Goal: Task Accomplishment & Management: Manage account settings

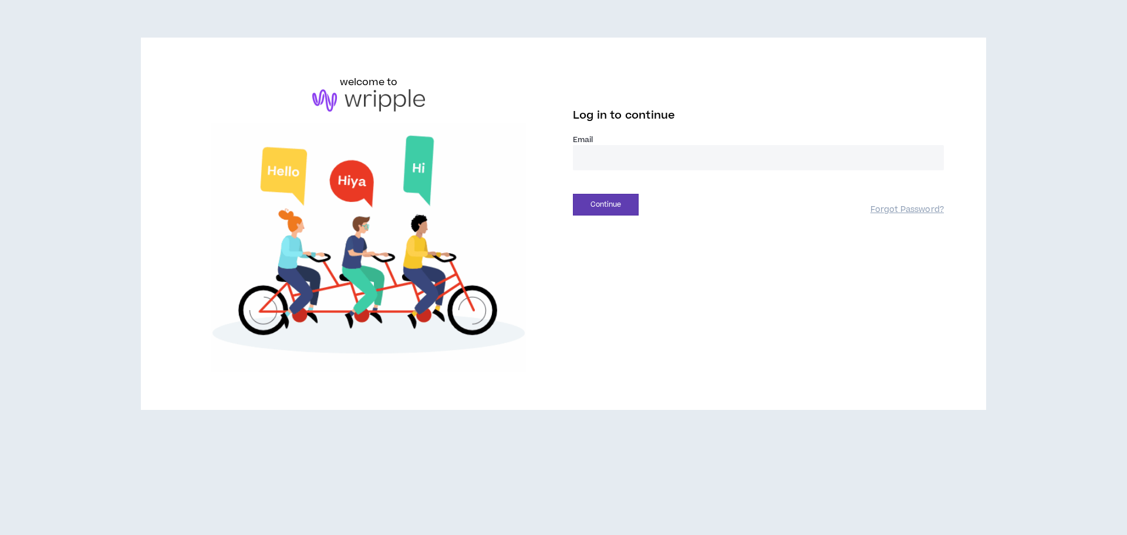
type input "**********"
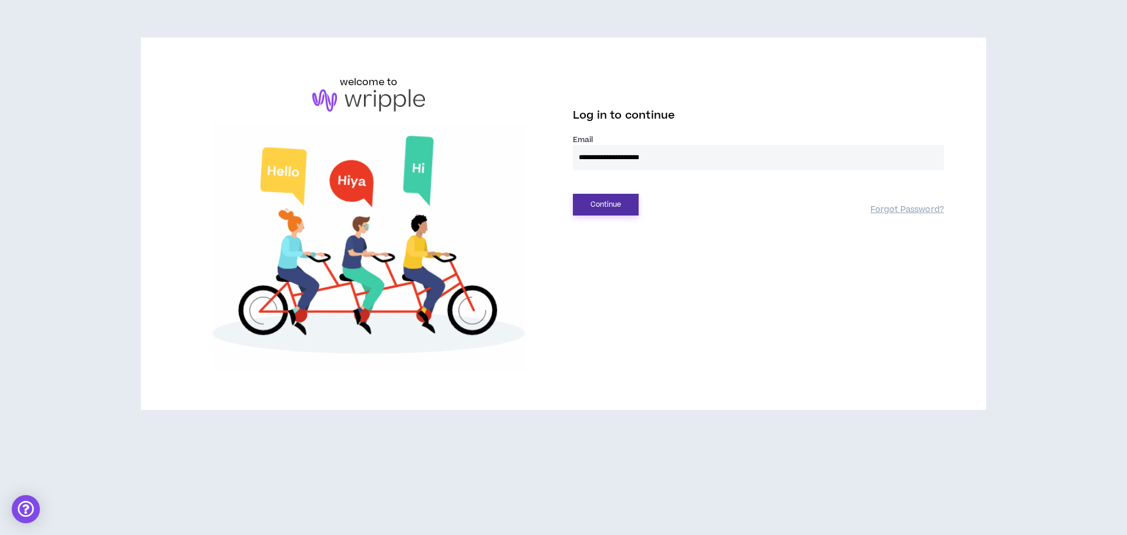
click at [607, 200] on button "Continue" at bounding box center [606, 205] width 66 height 22
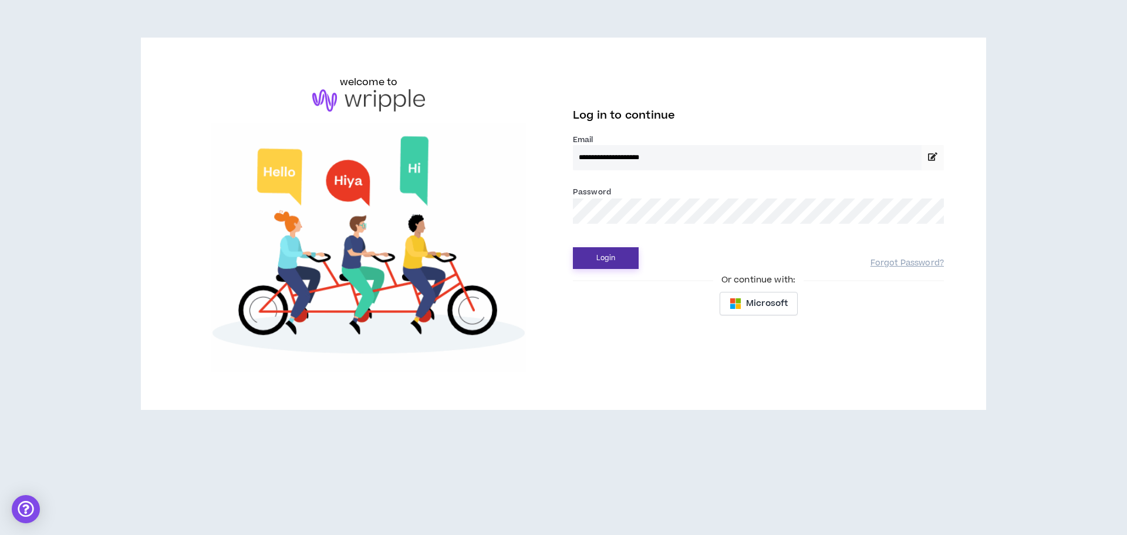
click at [618, 258] on button "Login" at bounding box center [606, 258] width 66 height 22
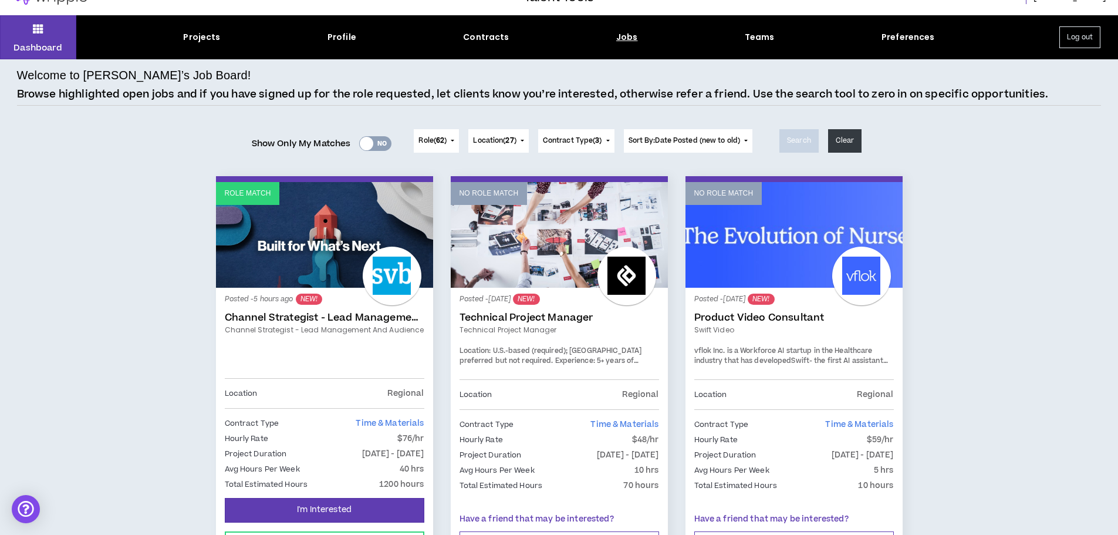
scroll to position [25, 0]
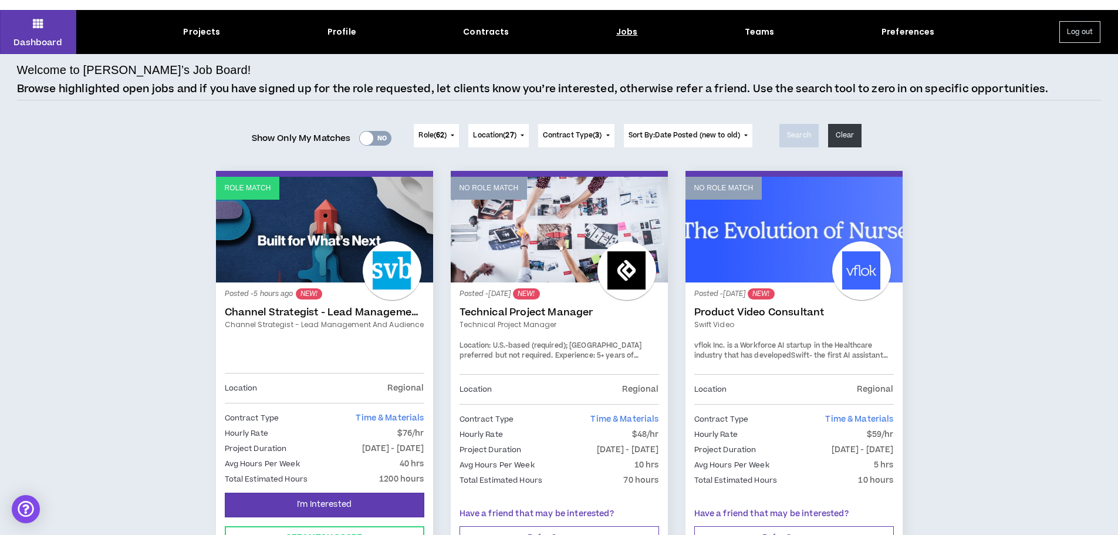
click at [348, 305] on div "Posted - 5 hours ago NEW! Channel Strategist - Lead Management and Audience Cha…" at bounding box center [325, 332] width 200 height 82
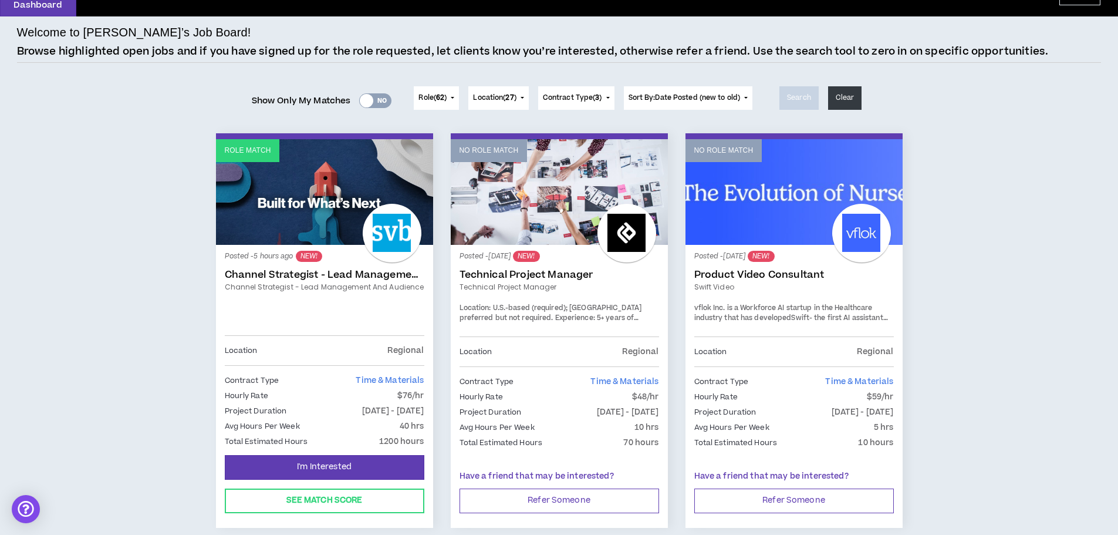
scroll to position [87, 0]
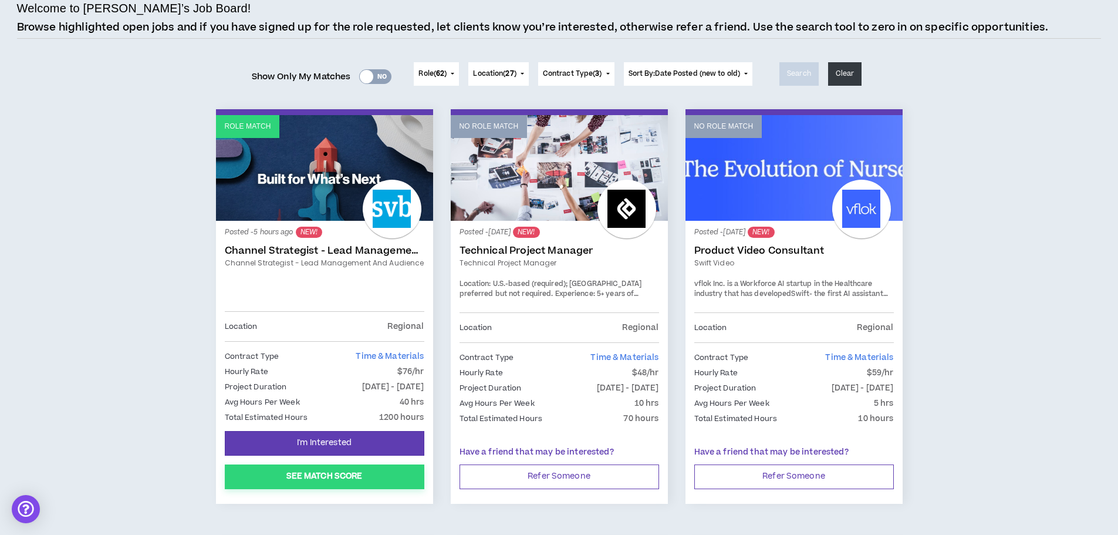
click at [395, 478] on button "See Match Score" at bounding box center [325, 476] width 200 height 25
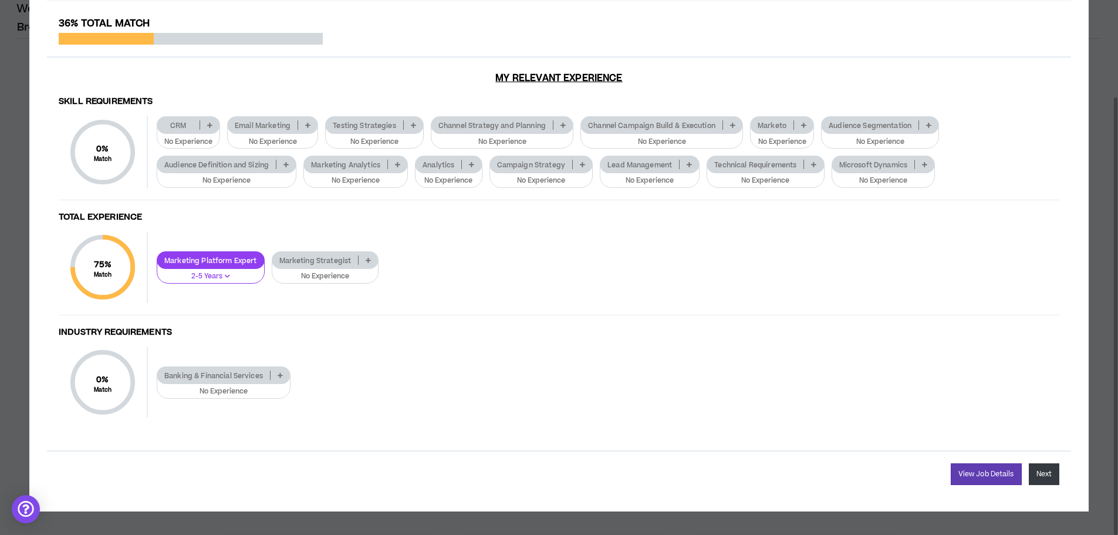
click at [1048, 473] on button "Next" at bounding box center [1044, 474] width 31 height 22
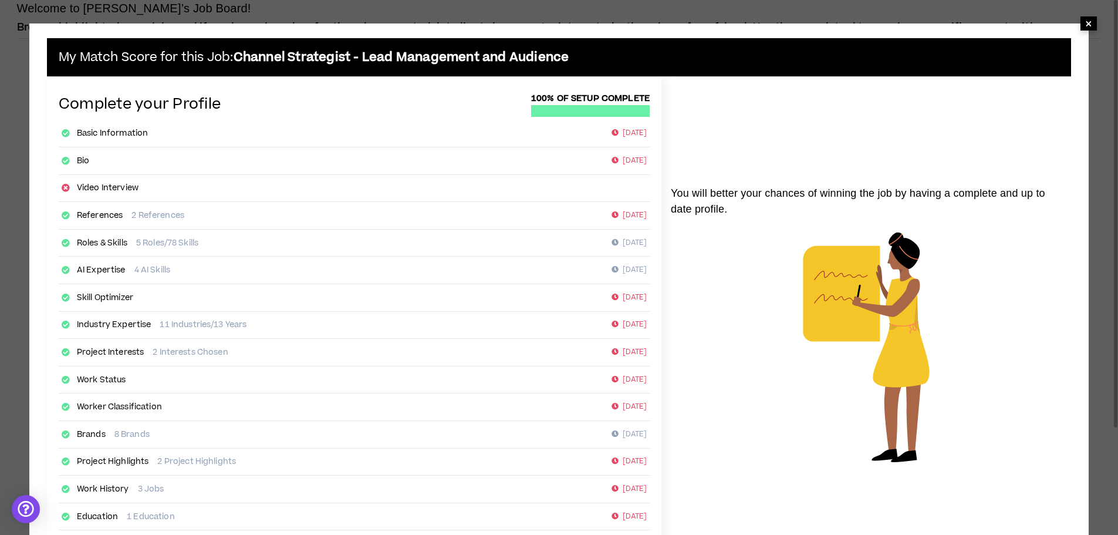
click at [1089, 24] on span "×" at bounding box center [1088, 23] width 7 height 14
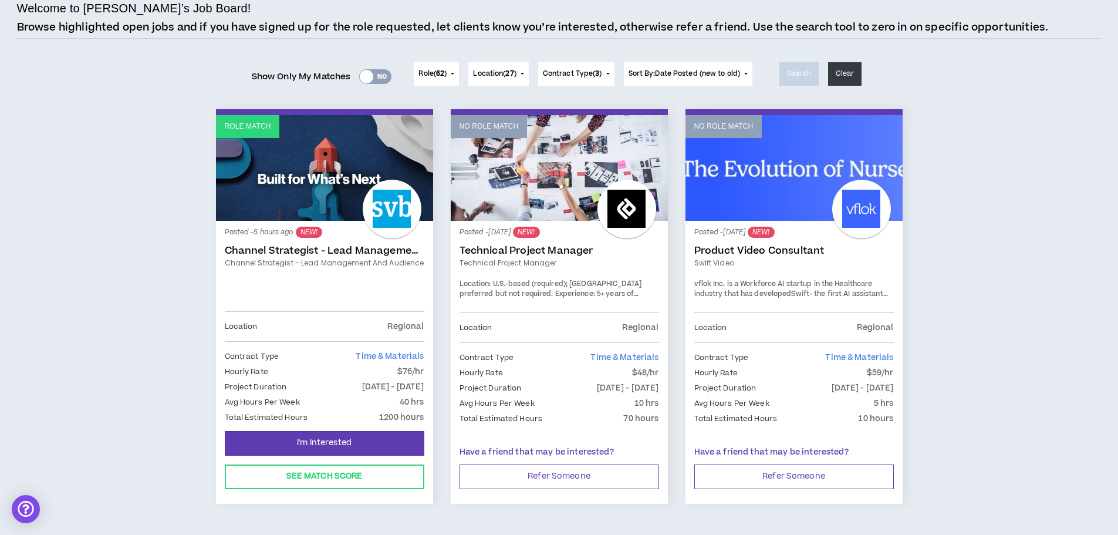
click at [335, 262] on link "Channel Strategist - Lead Management and Audience" at bounding box center [325, 263] width 200 height 11
